Goal: Navigation & Orientation: Find specific page/section

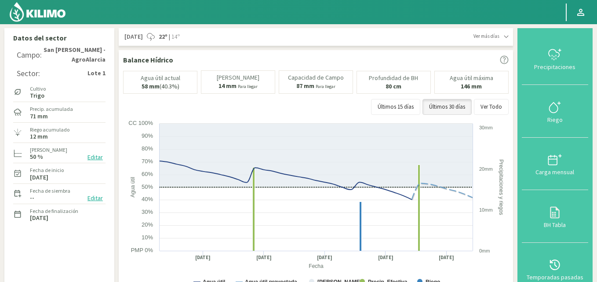
click at [56, 14] on img at bounding box center [38, 11] width 58 height 21
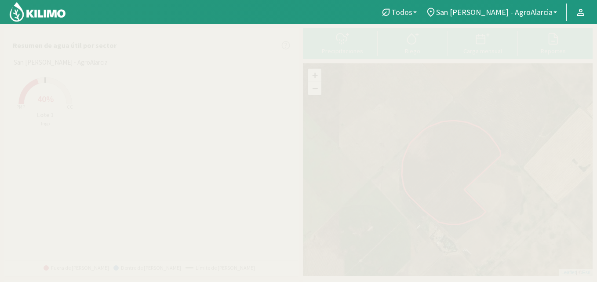
click at [412, 10] on span "Todos" at bounding box center [401, 11] width 21 height 9
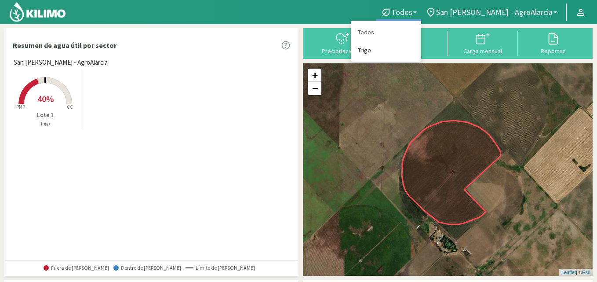
click at [404, 51] on link "Trigo" at bounding box center [385, 50] width 69 height 18
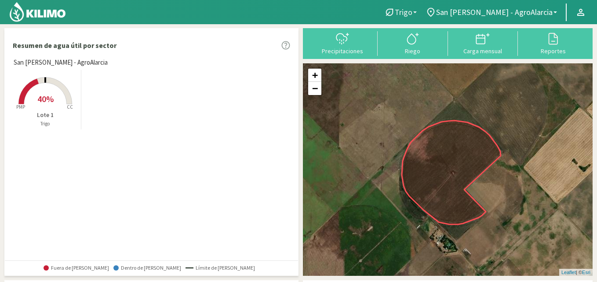
click at [395, 12] on icon at bounding box center [389, 12] width 11 height 11
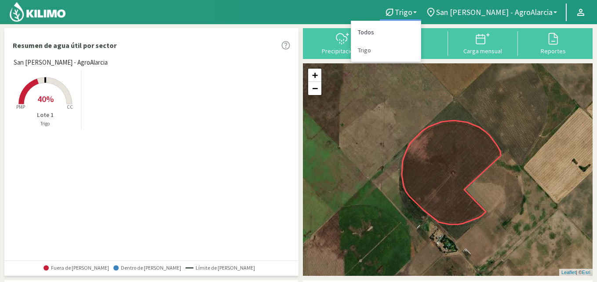
click at [414, 27] on link "Todos" at bounding box center [385, 32] width 69 height 18
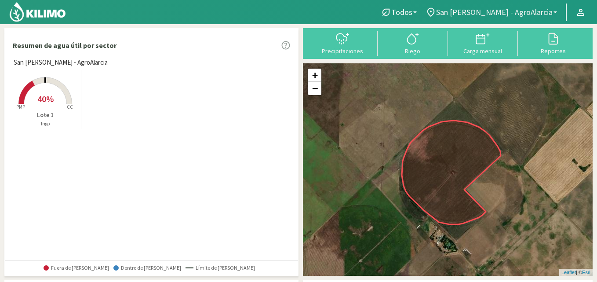
click at [506, 10] on span "San [PERSON_NAME] - AgroAlarcia" at bounding box center [494, 11] width 117 height 9
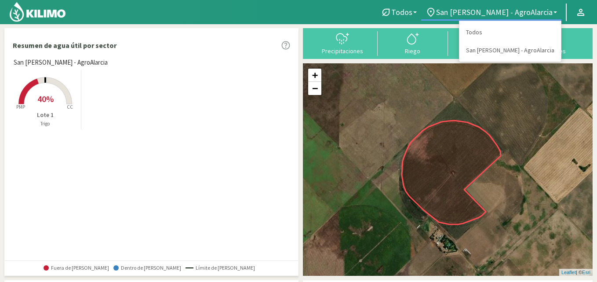
click at [506, 32] on link "Todos" at bounding box center [511, 32] width 102 height 18
